Goal: Task Accomplishment & Management: Use online tool/utility

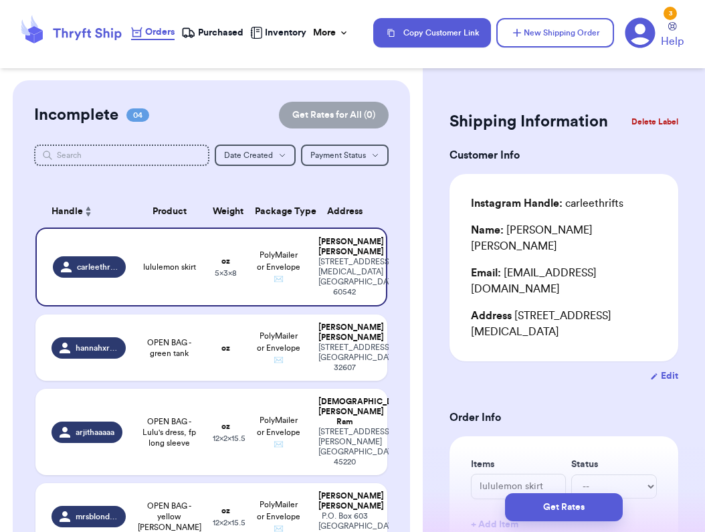
scroll to position [559, 0]
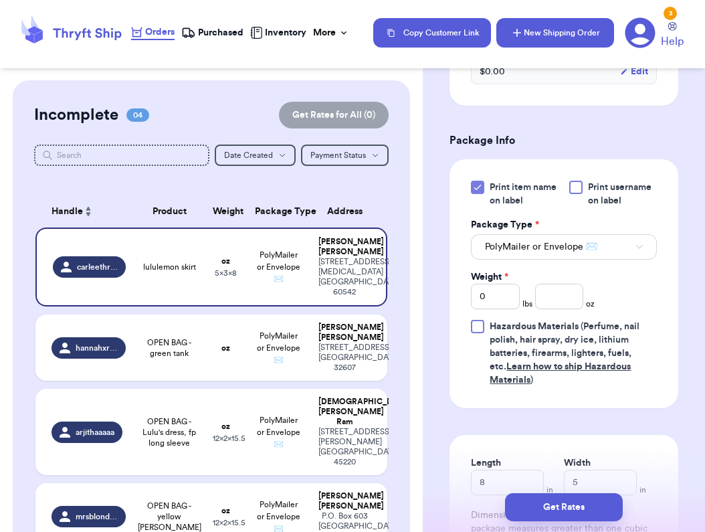
click at [518, 33] on icon "button" at bounding box center [517, 33] width 8 height 8
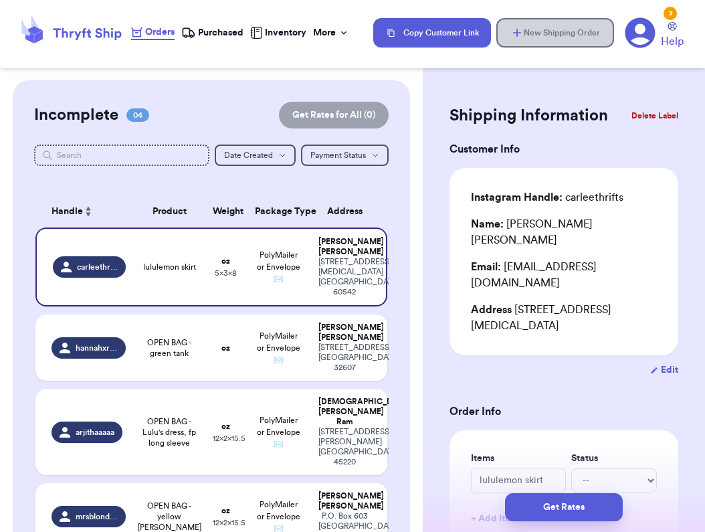
scroll to position [0, 0]
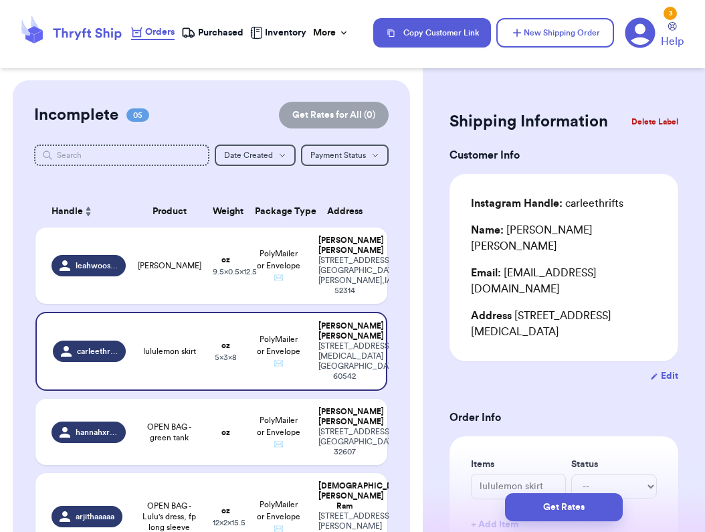
type input "12.5"
type input "9.5"
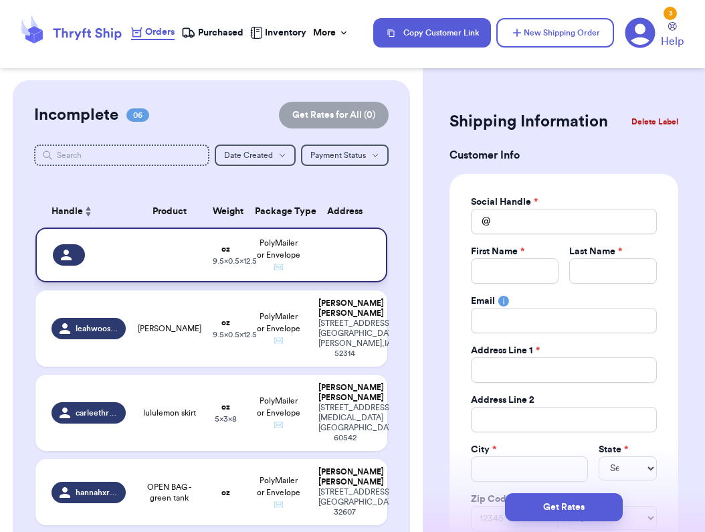
click at [191, 267] on td at bounding box center [169, 254] width 70 height 55
click at [639, 117] on button "Delete Label" at bounding box center [655, 121] width 58 height 29
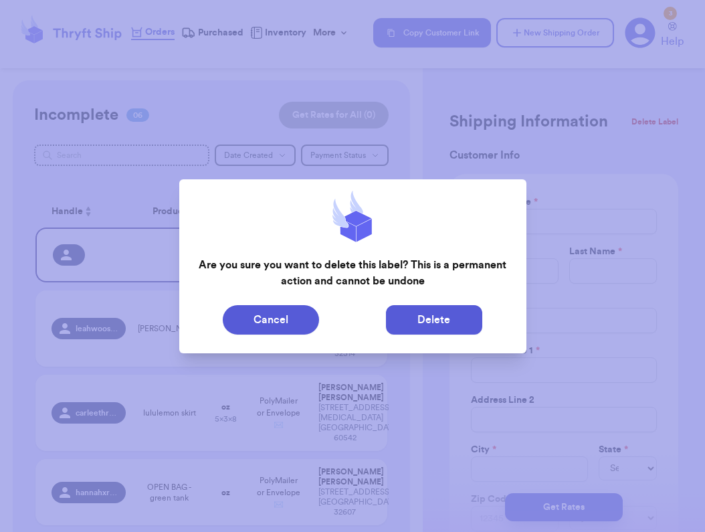
drag, startPoint x: 278, startPoint y: 313, endPoint x: 459, endPoint y: 313, distance: 181.3
click at [459, 313] on div "Cancel Delete" at bounding box center [353, 319] width 326 height 29
click at [459, 313] on button "Delete" at bounding box center [434, 319] width 96 height 29
type input "[PERSON_NAME]"
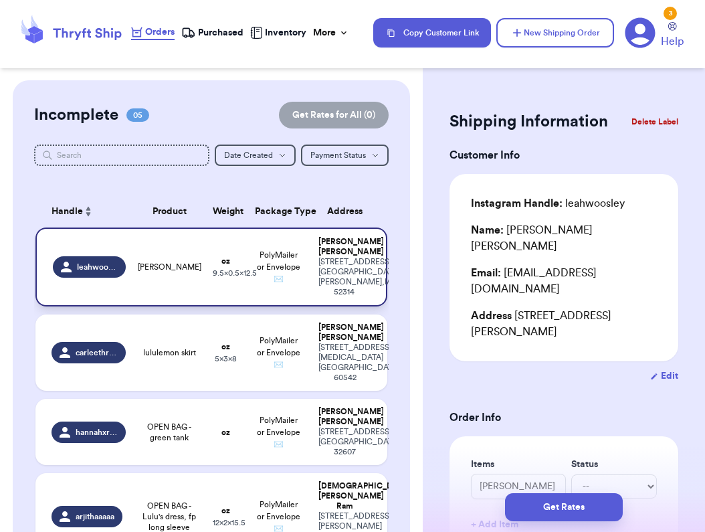
click at [158, 279] on td "[PERSON_NAME]" at bounding box center [169, 266] width 70 height 79
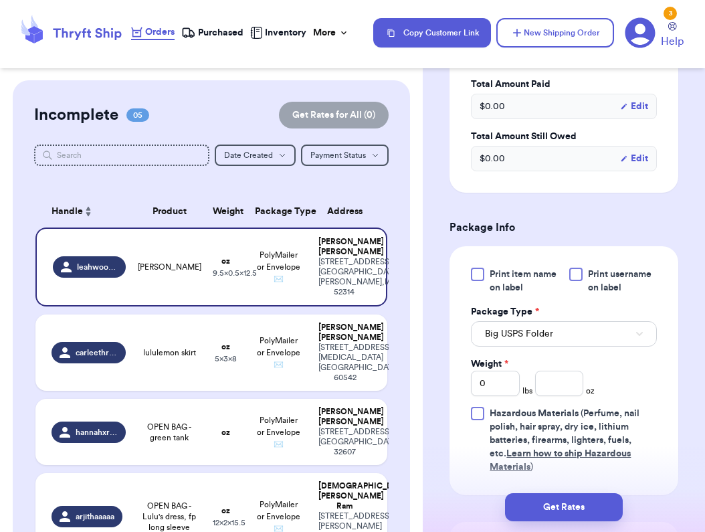
scroll to position [500, 0]
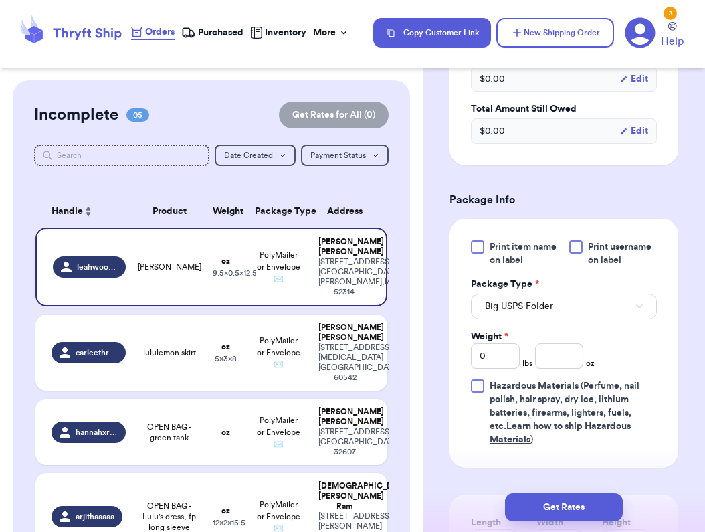
click at [478, 240] on div at bounding box center [477, 246] width 13 height 13
click at [0, 0] on input "Print item name on label" at bounding box center [0, 0] width 0 height 0
click at [498, 300] on span "Big USPS Folder" at bounding box center [519, 306] width 68 height 13
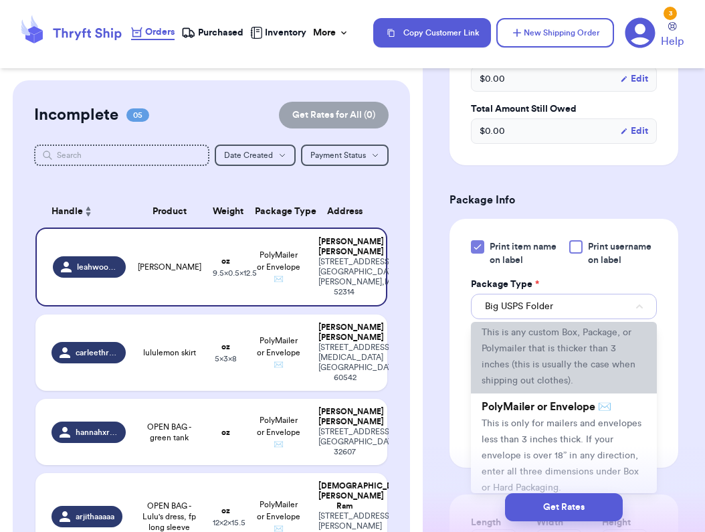
scroll to position [64, 0]
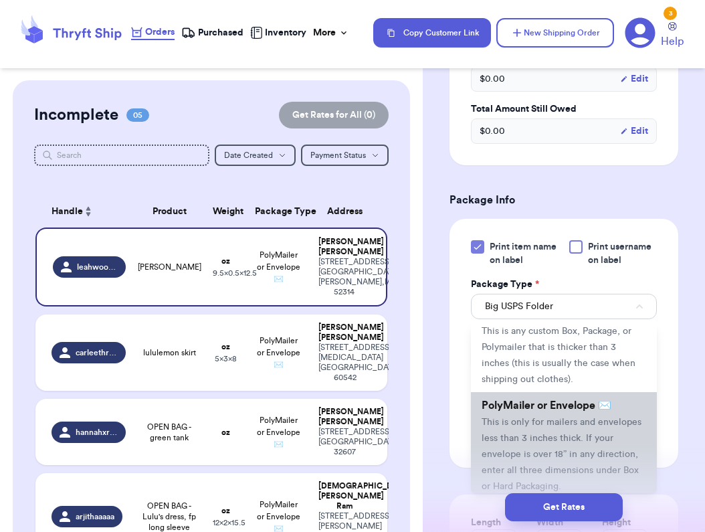
click at [497, 392] on li "PolyMailer or Envelope ✉️ This is only for mailers and envelopes less than 3 in…" at bounding box center [564, 445] width 186 height 107
